Goal: Find specific page/section: Find specific page/section

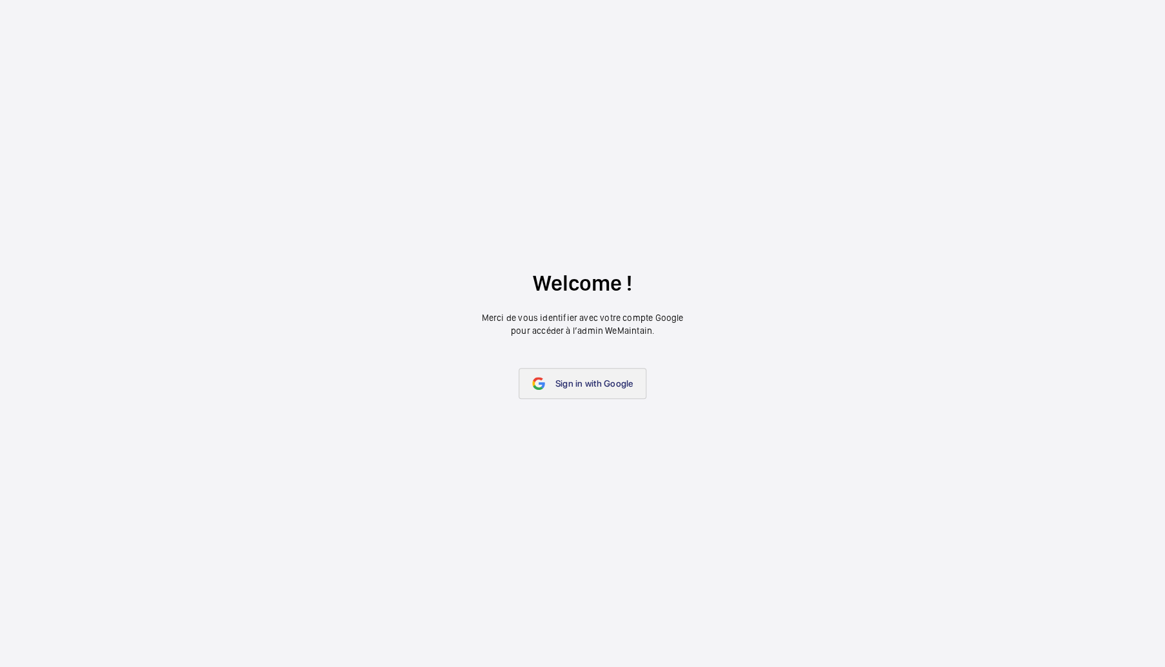
click at [591, 388] on span "Sign in with Google" at bounding box center [594, 384] width 78 height 10
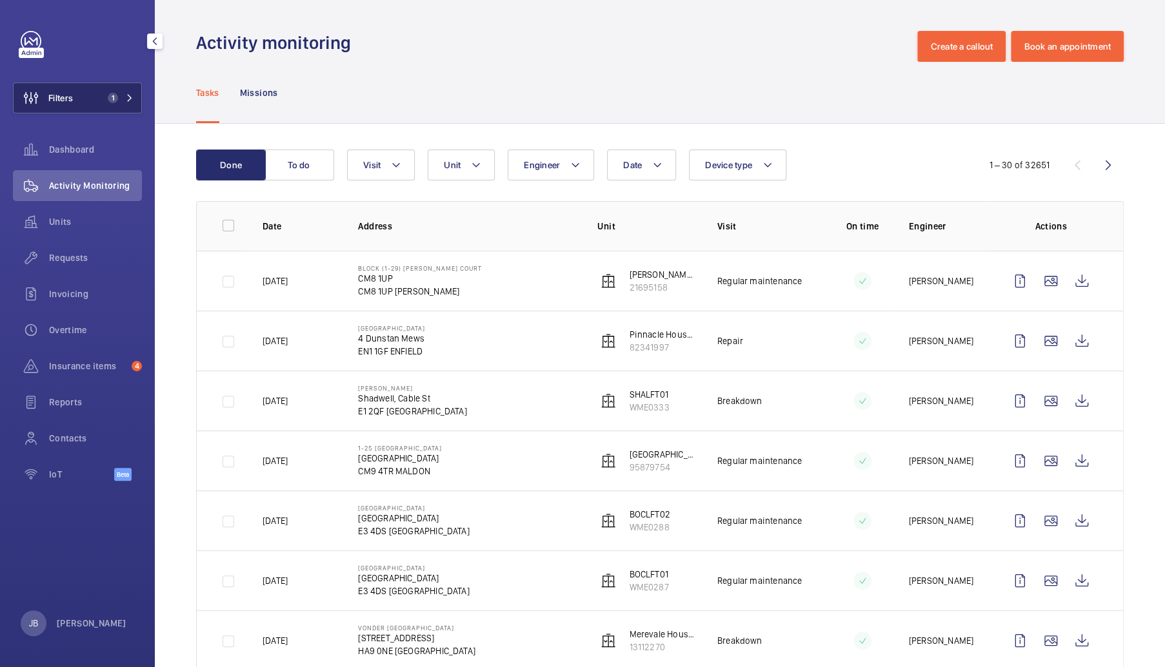
click at [90, 92] on button "Filters 1" at bounding box center [77, 98] width 129 height 31
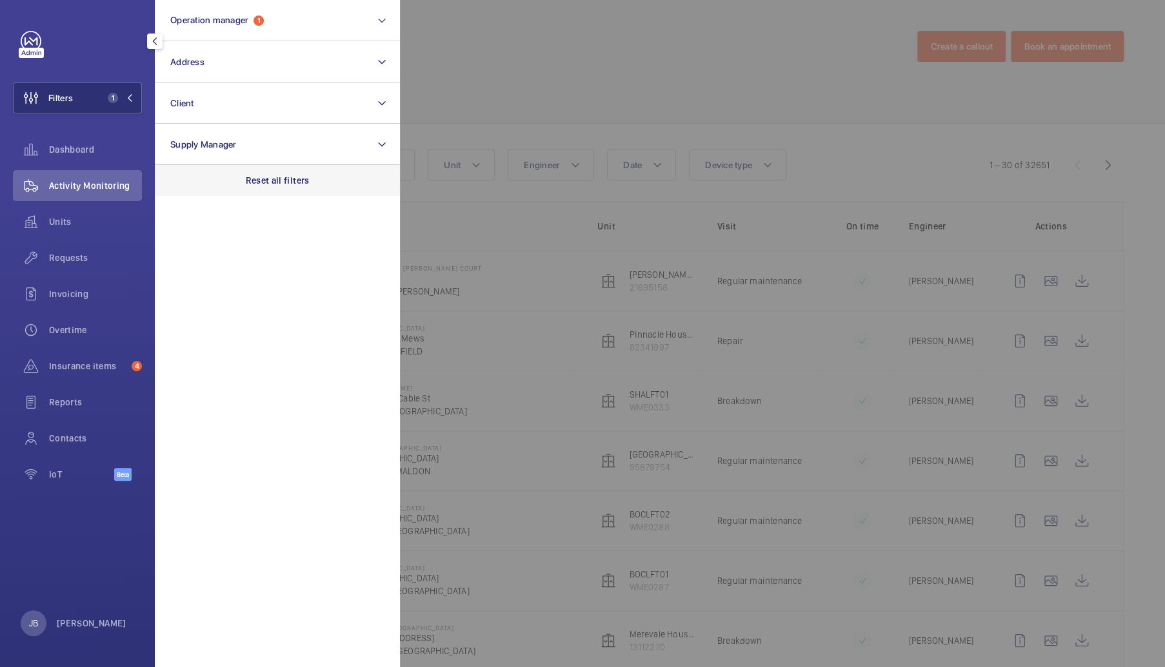
click at [288, 185] on p "Reset all filters" at bounding box center [278, 180] width 64 height 13
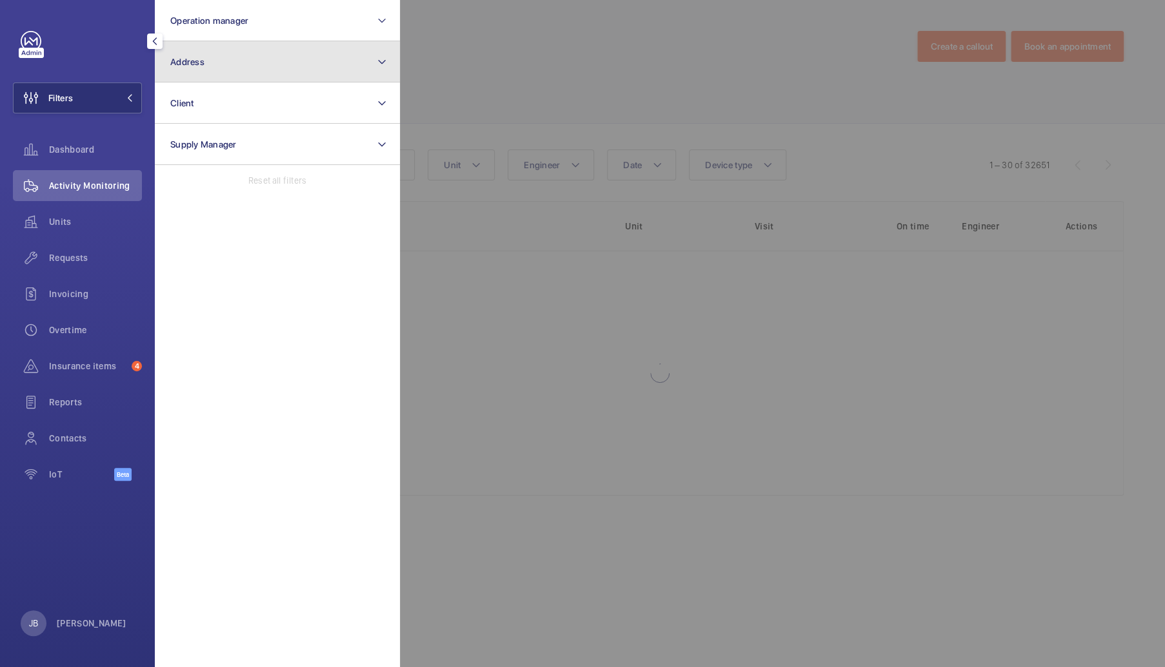
click at [251, 77] on button "Address" at bounding box center [277, 61] width 245 height 41
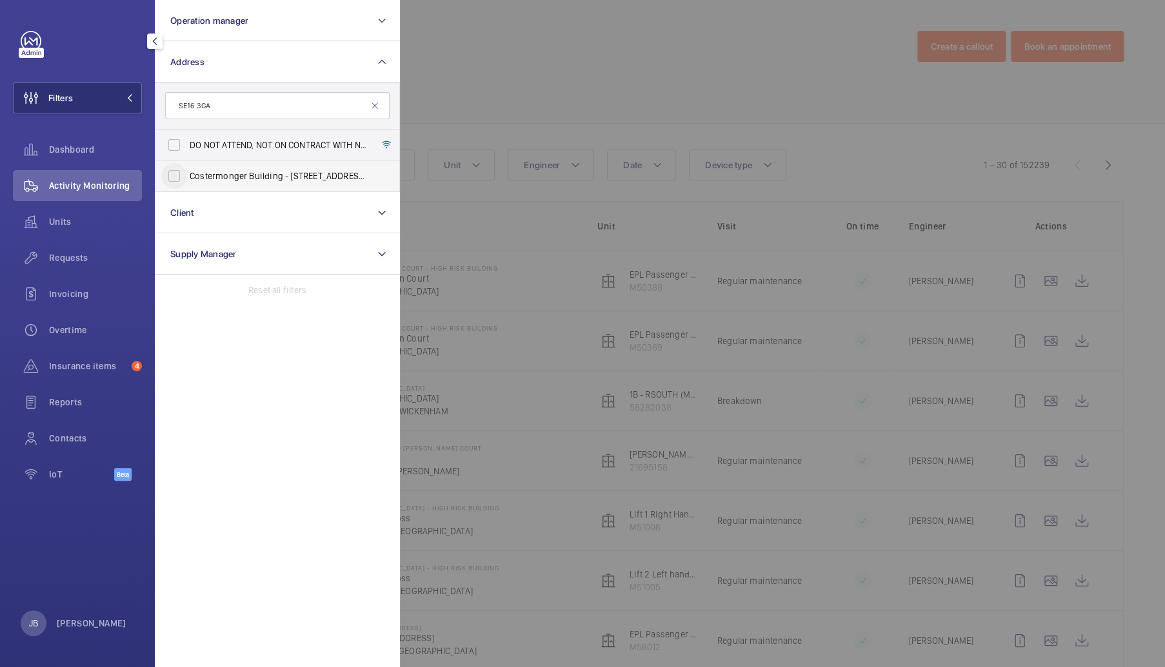
type input "SE16 3GA"
click at [168, 175] on input "Costermonger Building - 10 Arts Ln, LONDON SE16 3GA" at bounding box center [174, 176] width 26 height 26
checkbox input "true"
click at [493, 81] on div at bounding box center [982, 333] width 1165 height 667
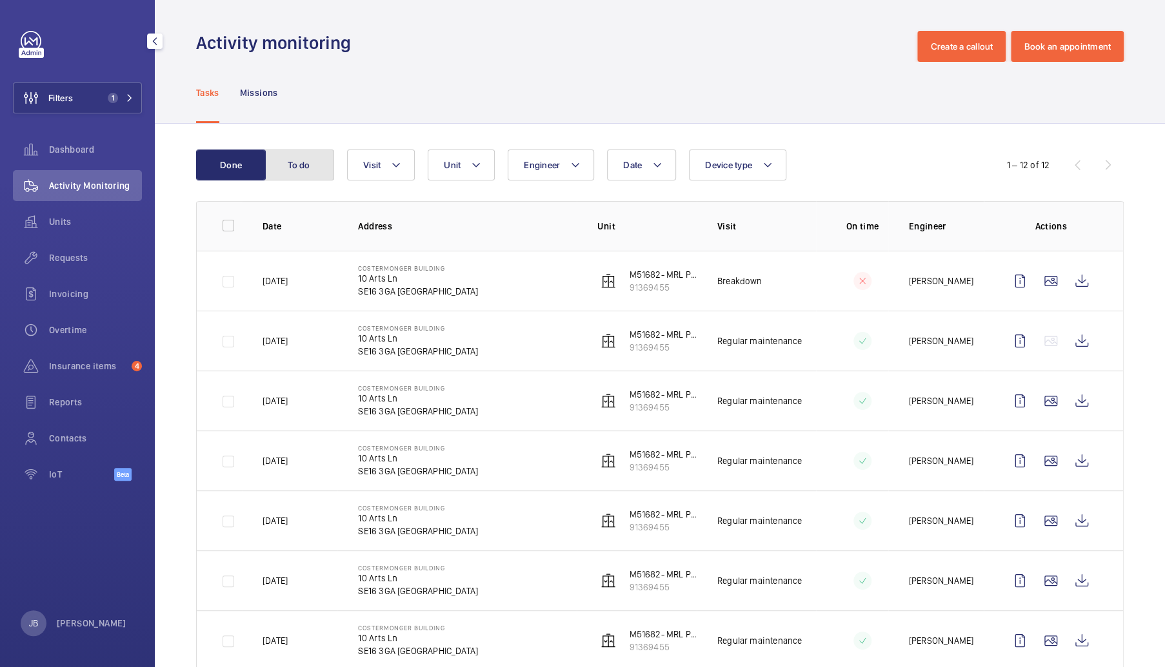
click at [301, 166] on button "To do" at bounding box center [299, 165] width 70 height 31
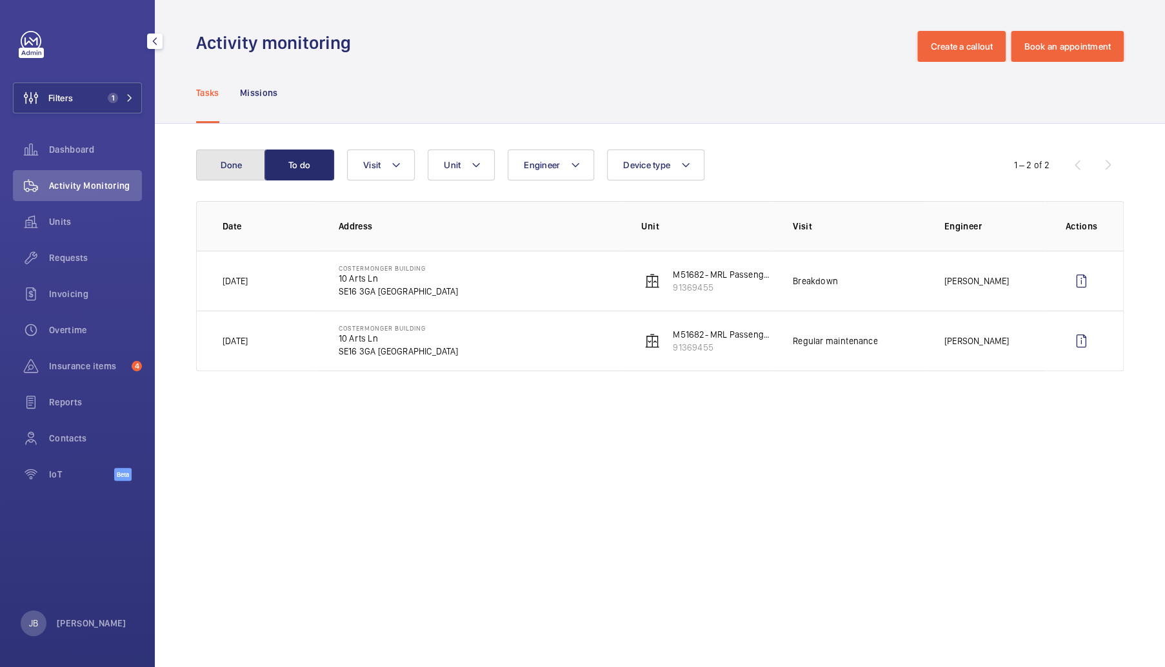
click at [232, 165] on button "Done" at bounding box center [231, 165] width 70 height 31
